Goal: Information Seeking & Learning: Learn about a topic

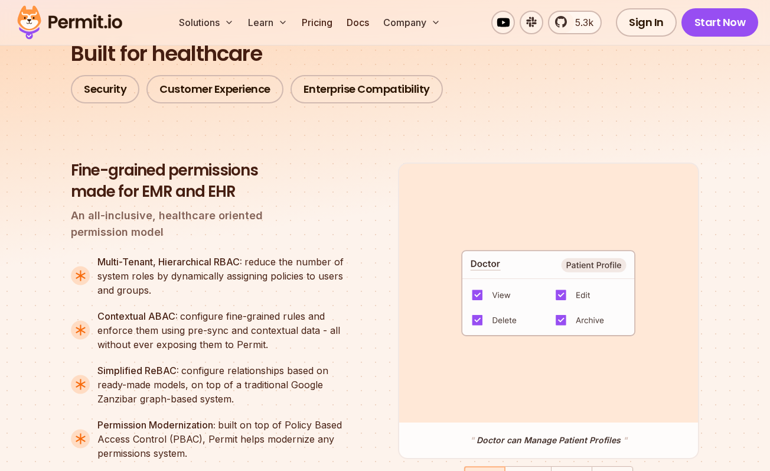
scroll to position [908, 0]
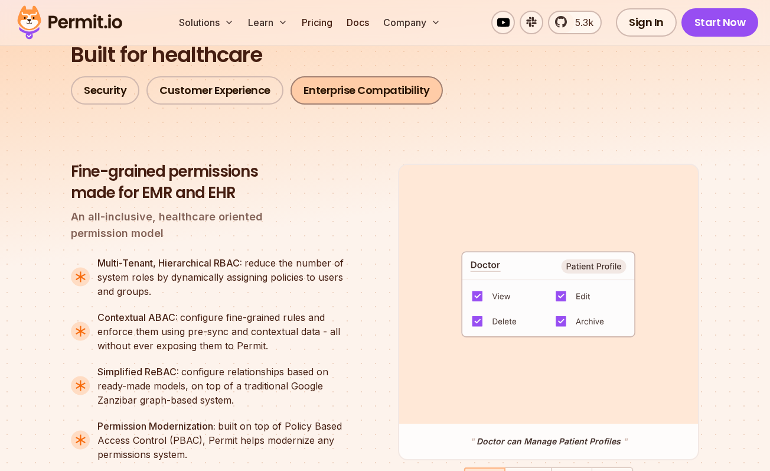
click at [300, 97] on link "Enterprise Compatibility" at bounding box center [367, 90] width 152 height 28
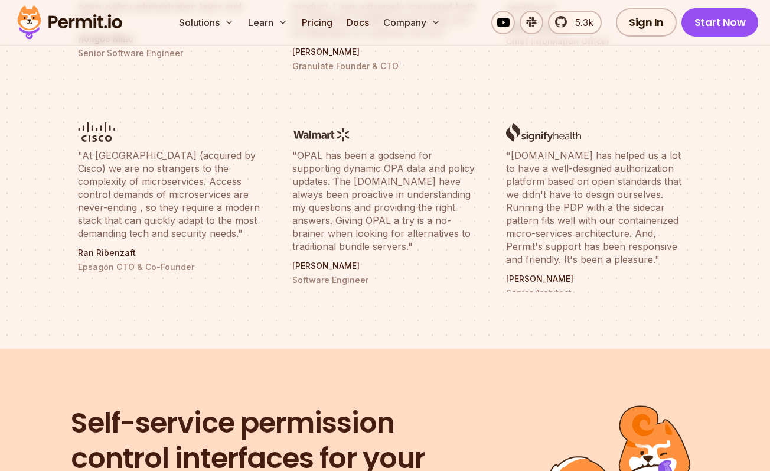
scroll to position [4513, 0]
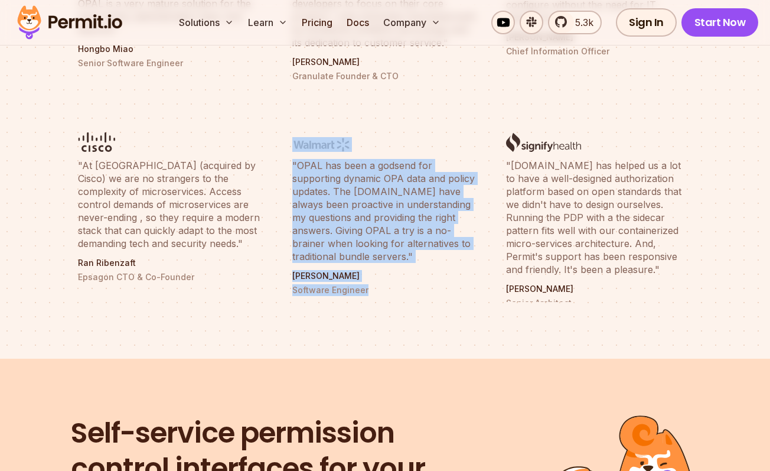
drag, startPoint x: 281, startPoint y: 95, endPoint x: 448, endPoint y: 291, distance: 257.7
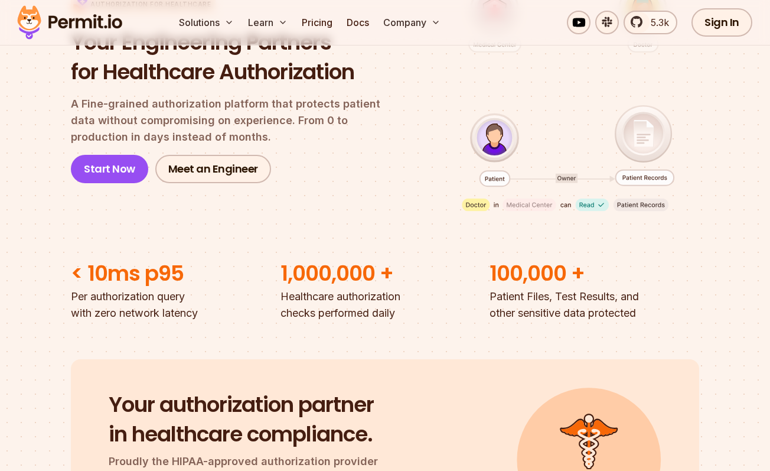
scroll to position [161, 0]
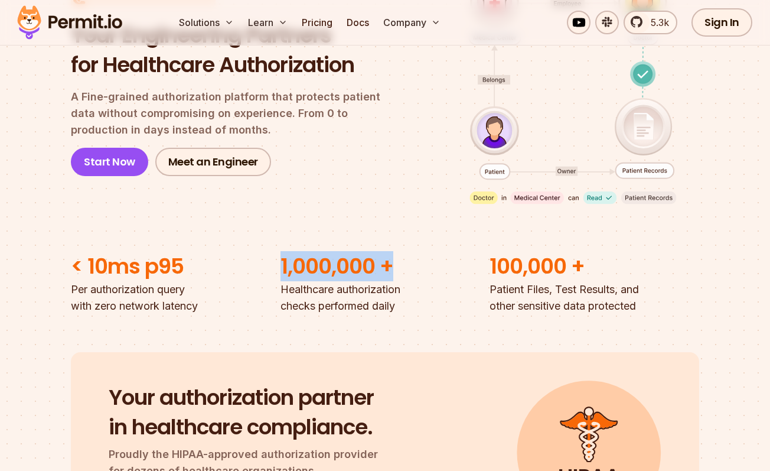
drag, startPoint x: 281, startPoint y: 272, endPoint x: 393, endPoint y: 266, distance: 112.4
click at [393, 266] on h2 "1,000,000 +" at bounding box center [386, 267] width 210 height 30
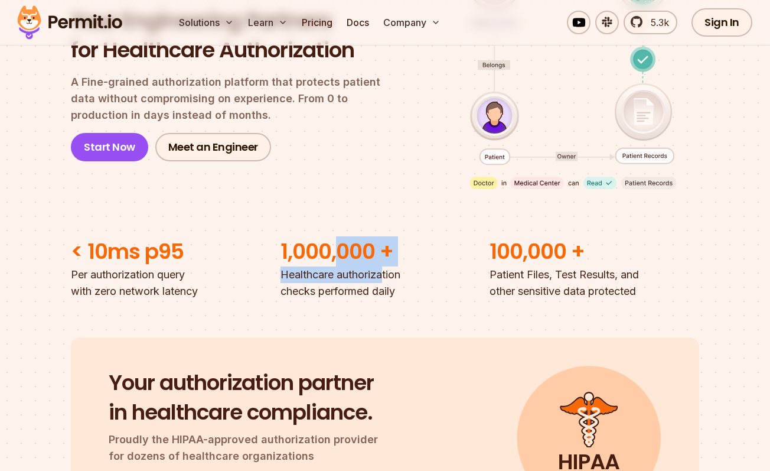
drag, startPoint x: 384, startPoint y: 286, endPoint x: 337, endPoint y: 258, distance: 55.1
click at [337, 258] on li "1,000,000 + Healthcare authorization checks performed daily" at bounding box center [386, 268] width 210 height 63
click at [337, 258] on h2 "1,000,000 +" at bounding box center [386, 252] width 210 height 30
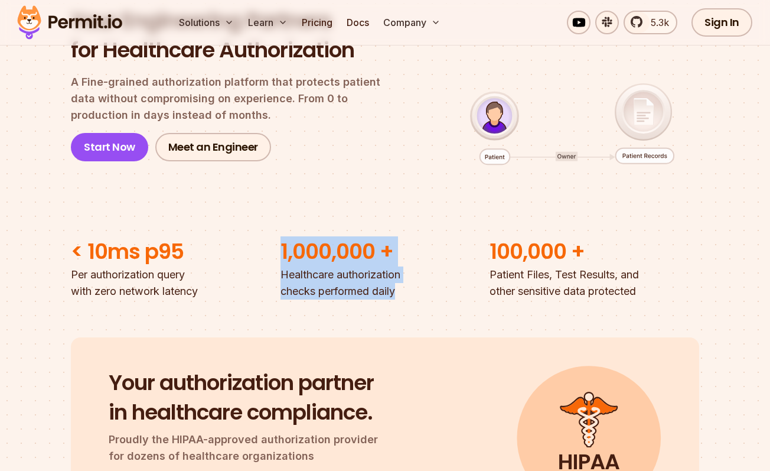
drag, startPoint x: 399, startPoint y: 294, endPoint x: 285, endPoint y: 237, distance: 126.5
click at [285, 237] on div "Authorization for Healthcare Your Engineering Partners for Healthcare Authoriza…" at bounding box center [385, 117] width 628 height 364
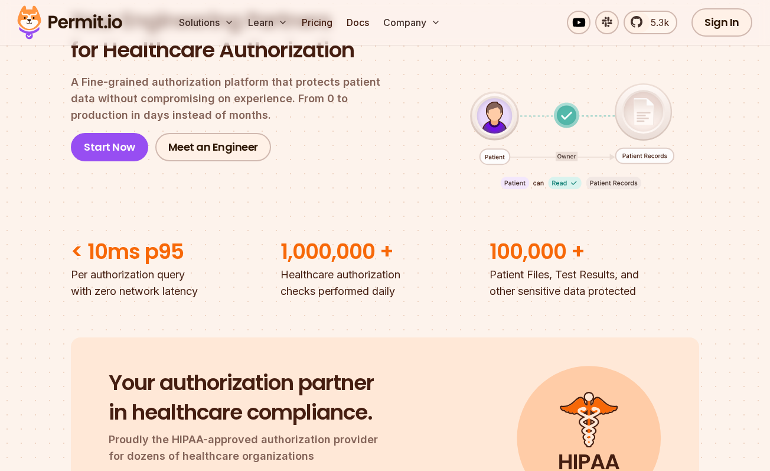
click at [278, 247] on h2 "< 10ms p95" at bounding box center [176, 252] width 210 height 30
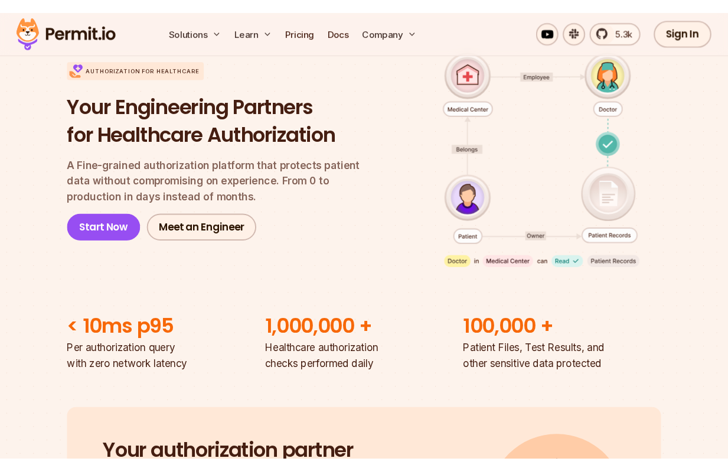
scroll to position [94, 0]
